Goal: Answer question/provide support

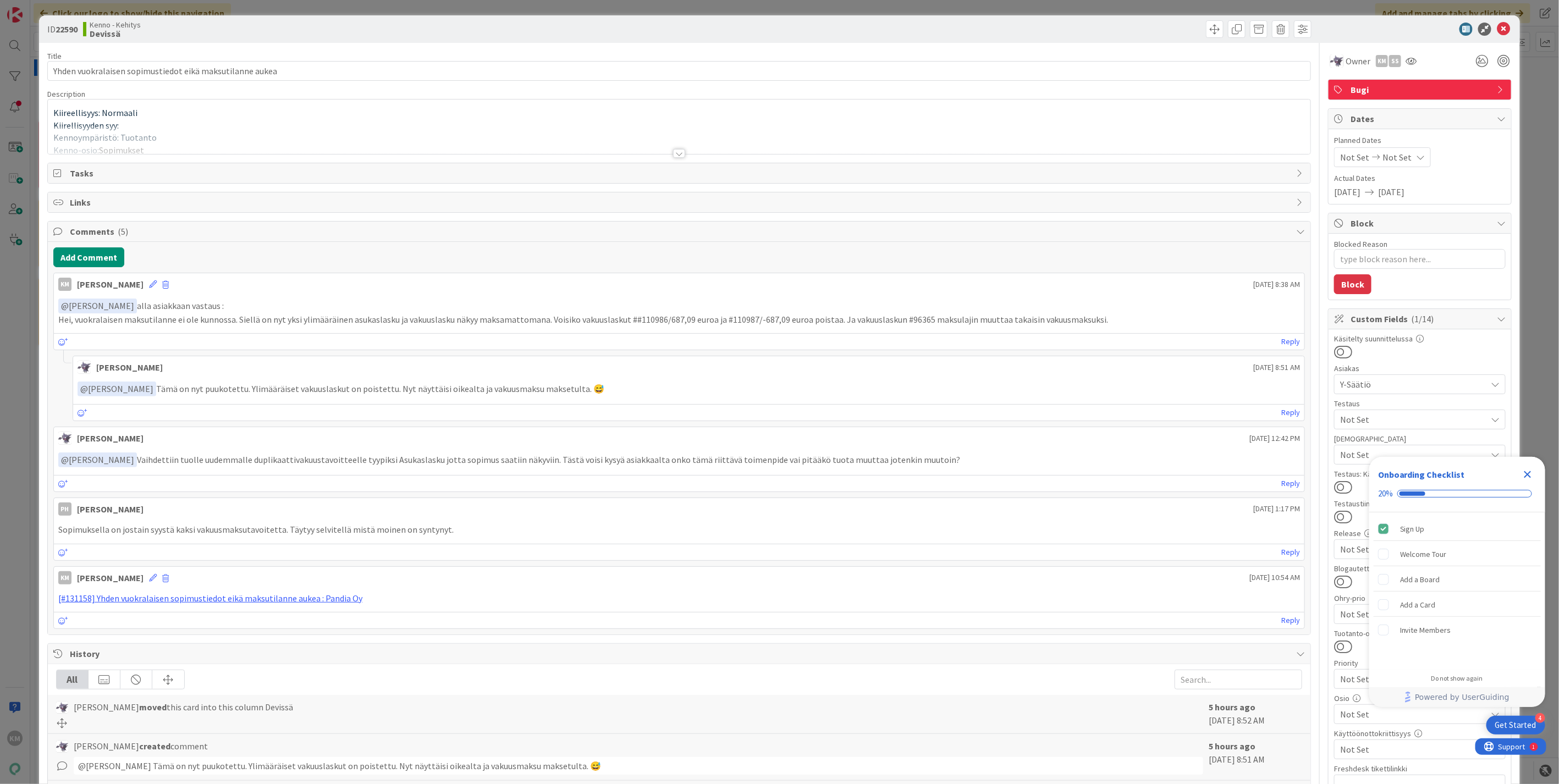
click at [240, 388] on p "﻿ @ [PERSON_NAME] ﻿ Tämä on nyt puukotettu. Ylimääräiset vakuuslaskut on poiste…" at bounding box center [689, 389] width 1223 height 15
drag, startPoint x: 238, startPoint y: 387, endPoint x: 563, endPoint y: 390, distance: 325.0
click at [563, 390] on p "﻿ @ [PERSON_NAME] ﻿ Tämä on nyt puukotettu. Ylimääräiset vakuuslaskut on poiste…" at bounding box center [689, 389] width 1223 height 15
copy p "Ylimääräiset vakuuslaskut on poistettu. Nyt näyttäisi oikealta ja vakuusmaksu m…"
click at [314, 596] on link "[#131158] Yhden vuokralaisen sopimustiedot eikä maksutilanne aukea : Pandia Oy" at bounding box center [210, 598] width 304 height 11
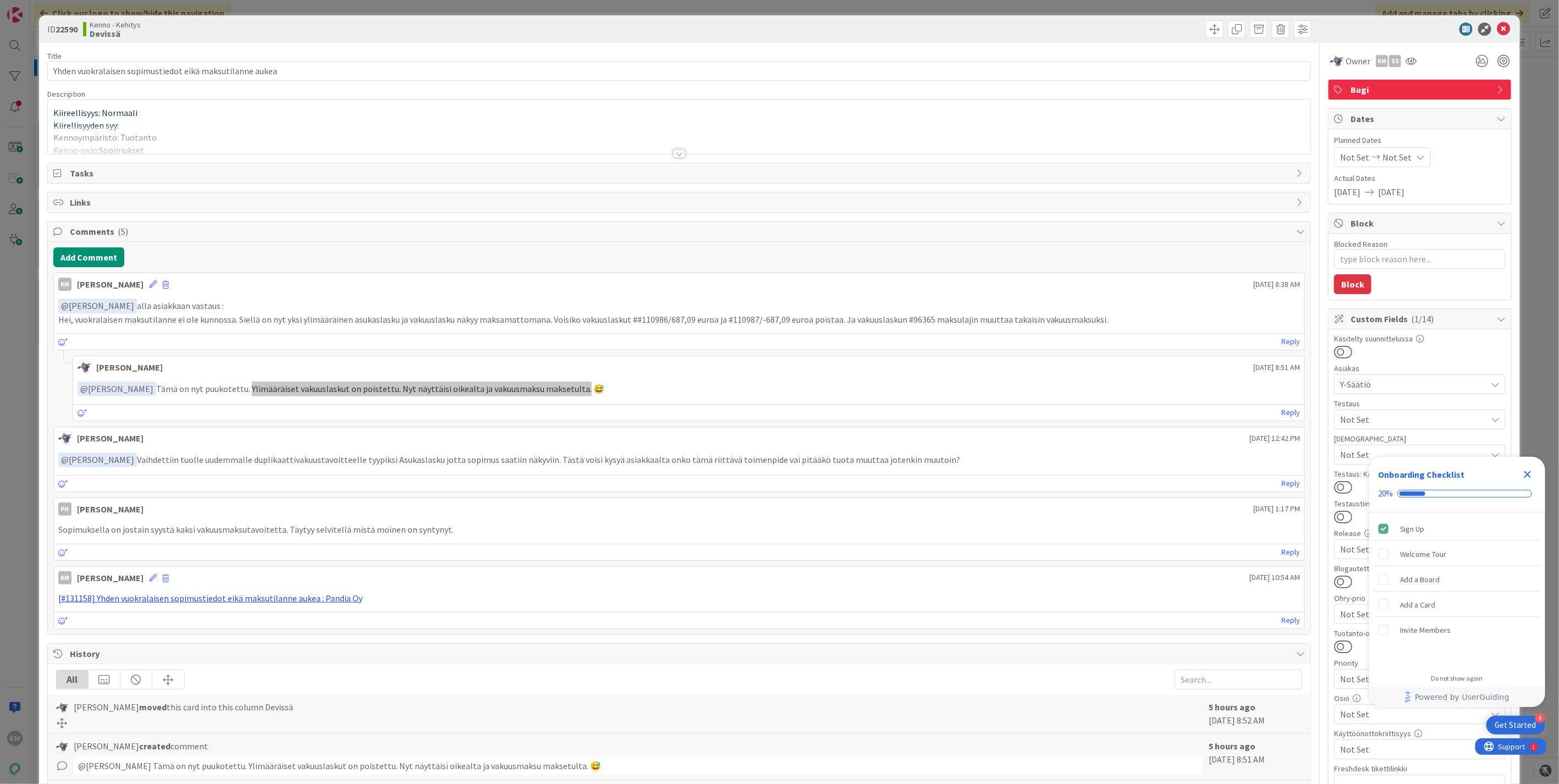
type textarea "x"
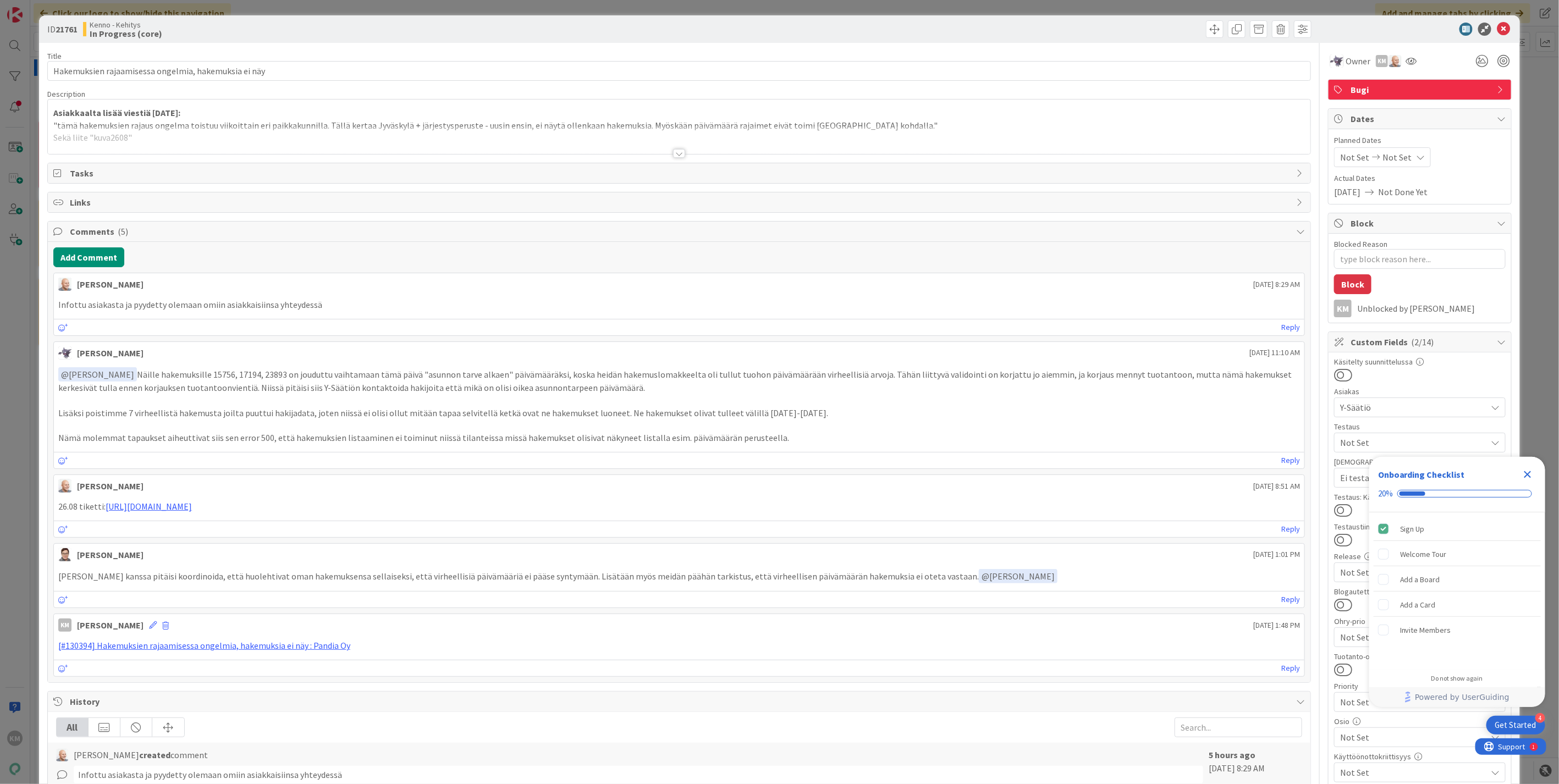
type textarea "x"
click at [676, 156] on div at bounding box center [679, 153] width 12 height 9
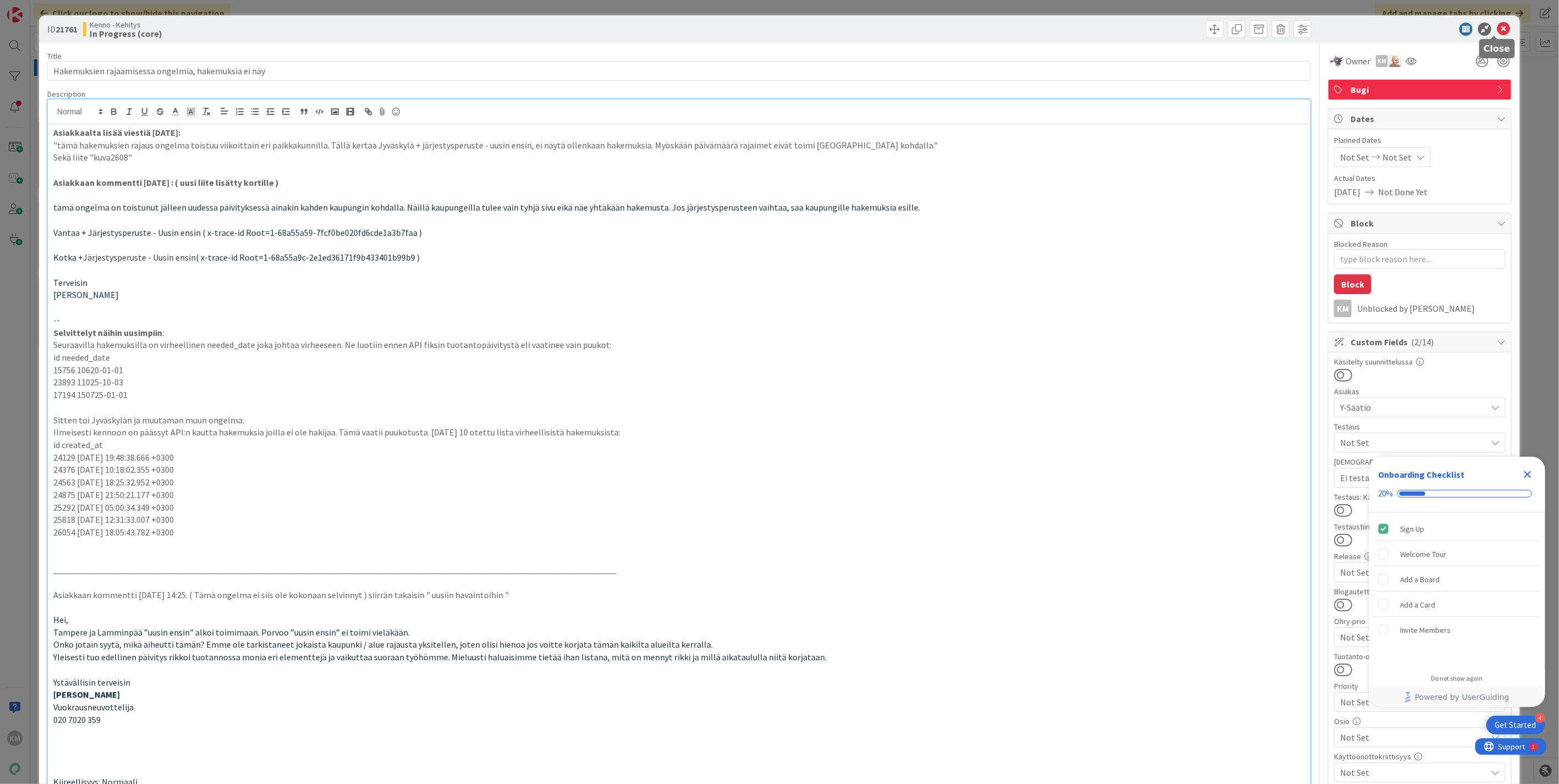
click at [1497, 28] on icon at bounding box center [1504, 29] width 13 height 13
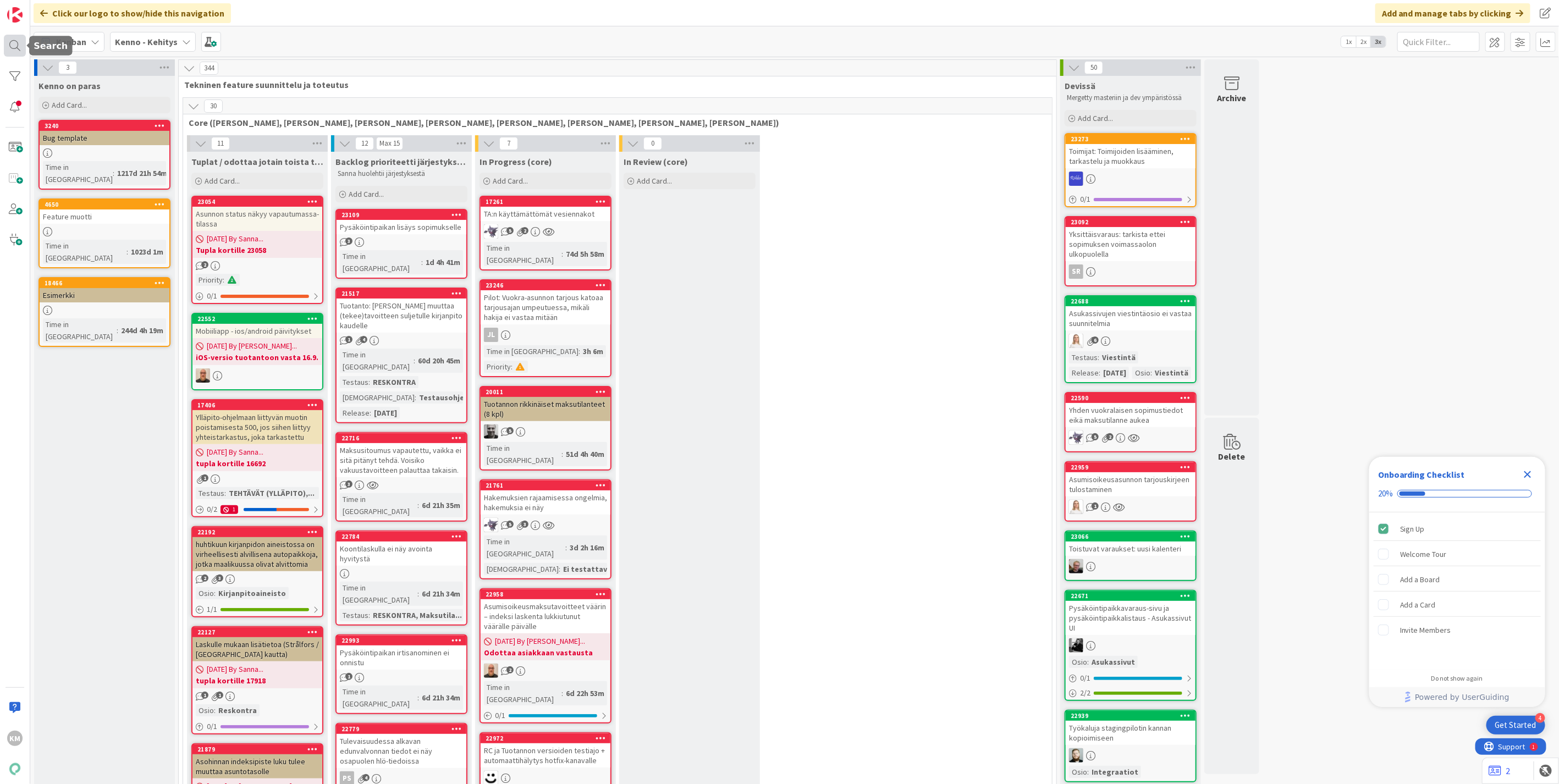
click at [18, 48] on div at bounding box center [15, 45] width 22 height 22
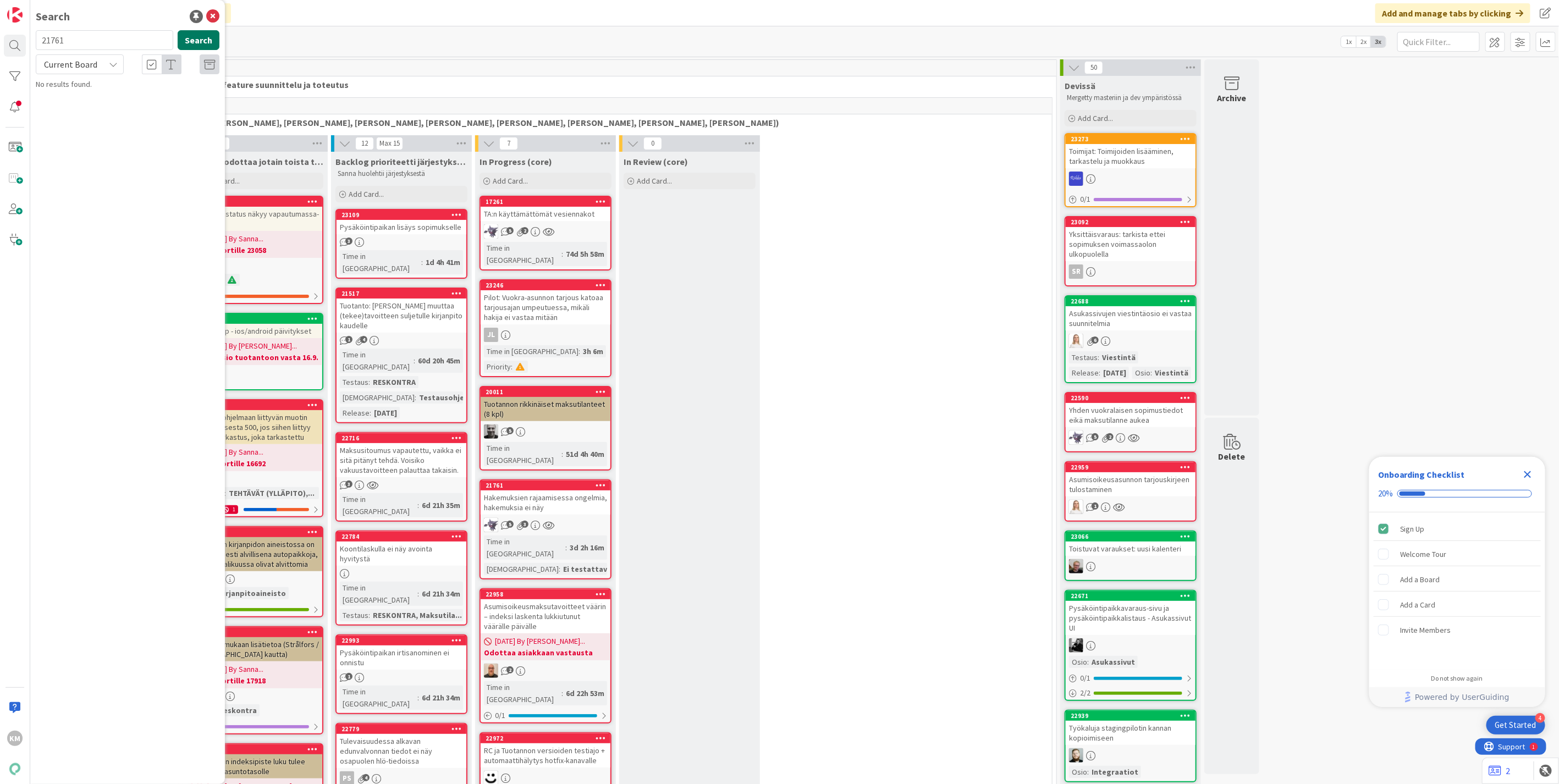
type input "21761"
click at [197, 41] on button "Search" at bounding box center [198, 40] width 42 height 19
click at [146, 97] on span "Hakemuksien rajaamisessa ongelmia, hakemuksia ei näy" at bounding box center [126, 102] width 149 height 21
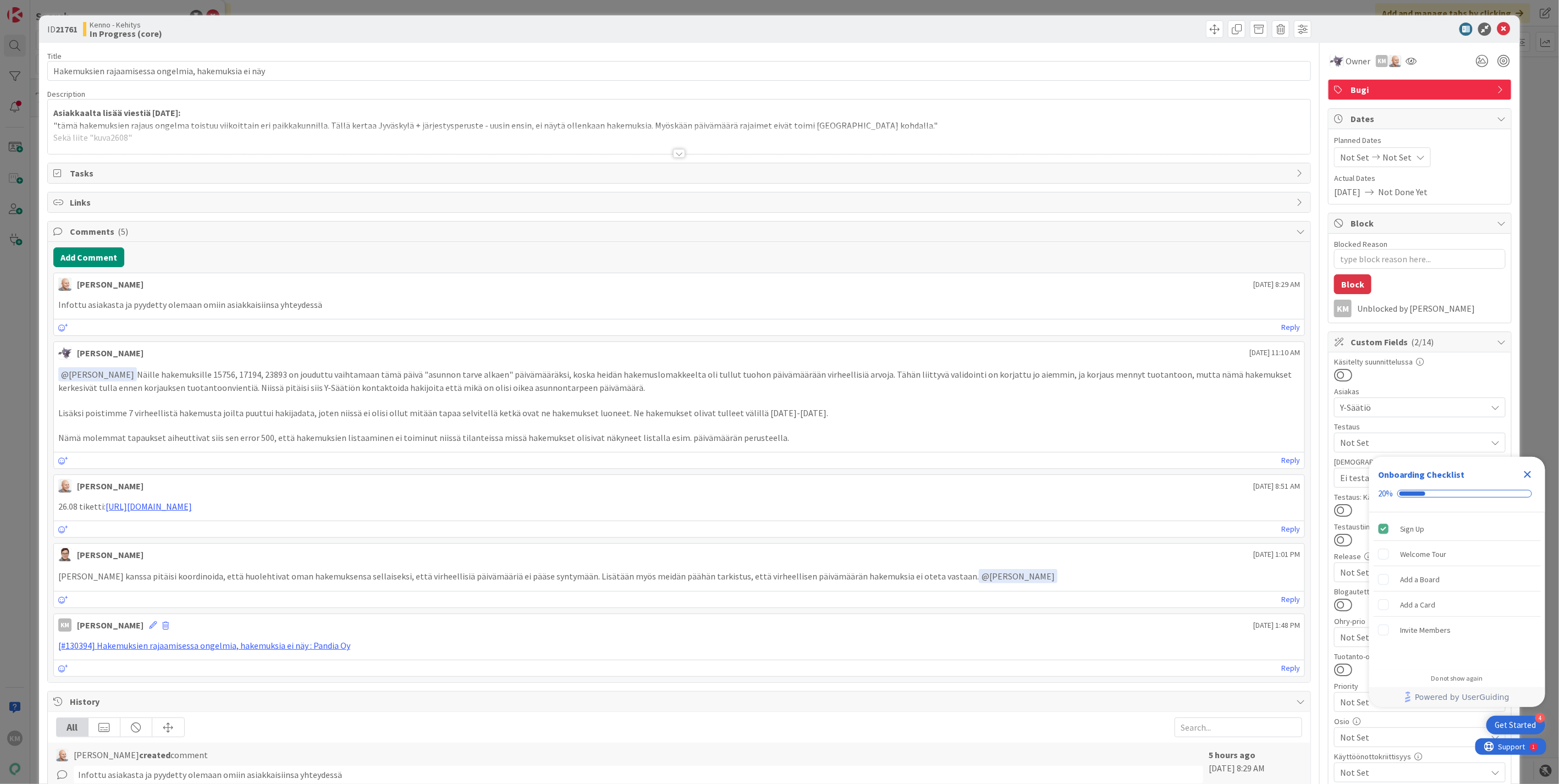
type textarea "x"
